Goal: Navigation & Orientation: Find specific page/section

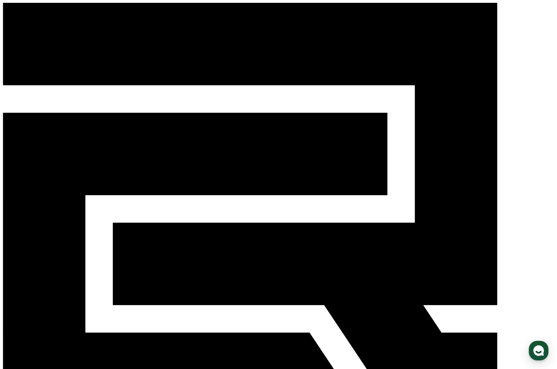
select select "**********"
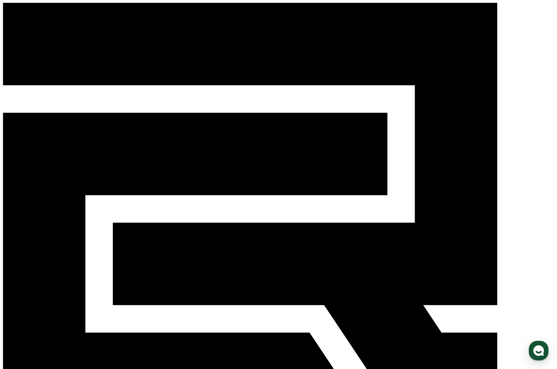
select select "**********"
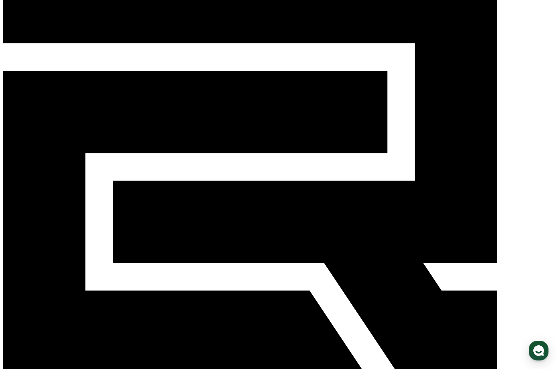
scroll to position [106, 0]
